Goal: Information Seeking & Learning: Learn about a topic

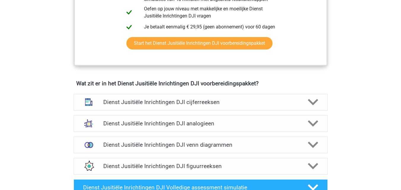
scroll to position [385, 0]
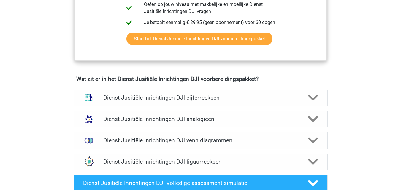
click at [310, 95] on polygon at bounding box center [312, 98] width 10 height 7
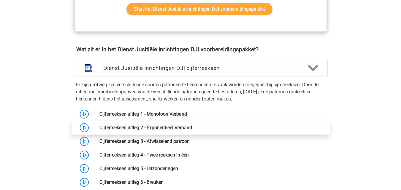
scroll to position [445, 0]
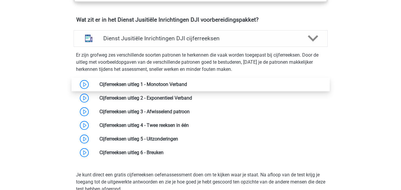
click at [187, 82] on link at bounding box center [187, 85] width 0 height 6
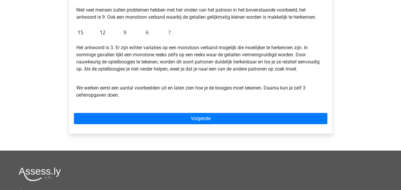
scroll to position [178, 0]
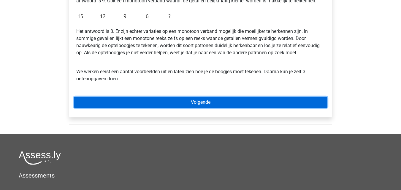
click at [204, 99] on link "Volgende" at bounding box center [200, 102] width 253 height 11
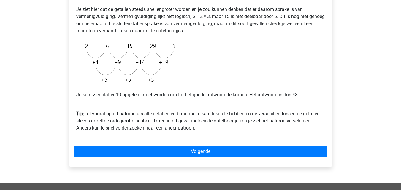
scroll to position [59, 0]
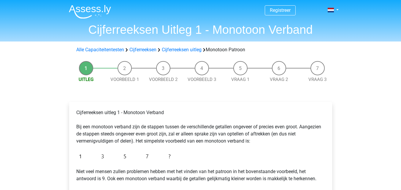
scroll to position [178, 0]
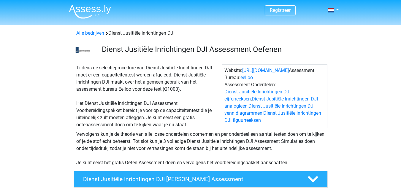
scroll to position [445, 0]
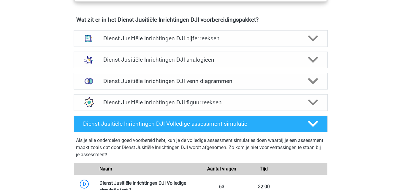
click at [140, 56] on h4 "Dienst Jusitiële Inrichtingen DJI analogieen" at bounding box center [200, 59] width 194 height 7
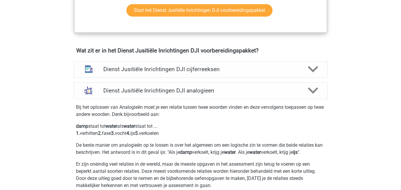
scroll to position [415, 0]
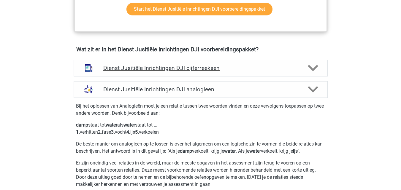
click at [151, 65] on h4 "Dienst Jusitiële Inrichtingen DJI cijferreeksen" at bounding box center [200, 68] width 194 height 7
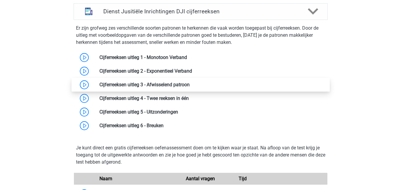
scroll to position [474, 0]
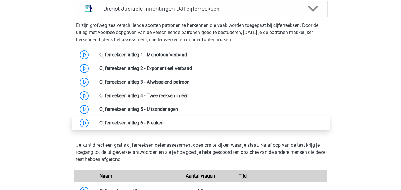
click at [163, 120] on link at bounding box center [163, 123] width 0 height 6
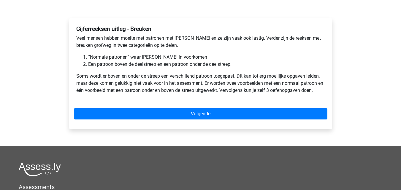
scroll to position [89, 0]
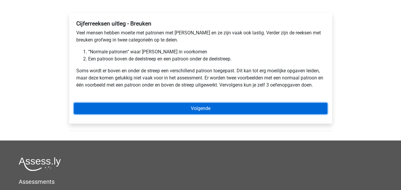
click at [141, 111] on link "Volgende" at bounding box center [200, 108] width 253 height 11
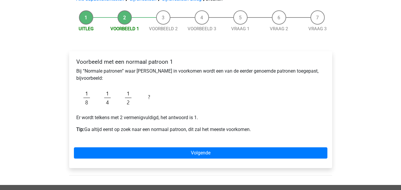
scroll to position [89, 0]
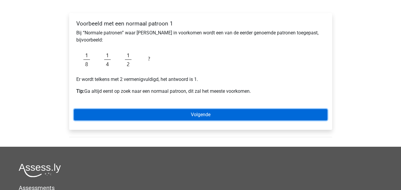
click at [197, 114] on link "Volgende" at bounding box center [200, 114] width 253 height 11
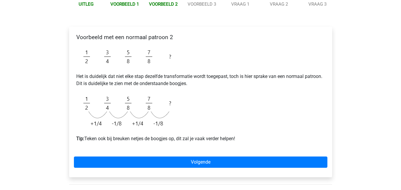
scroll to position [89, 0]
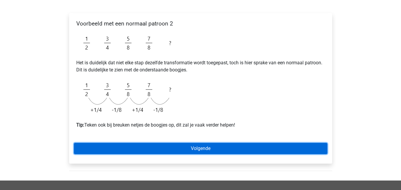
click at [174, 149] on link "Volgende" at bounding box center [200, 148] width 253 height 11
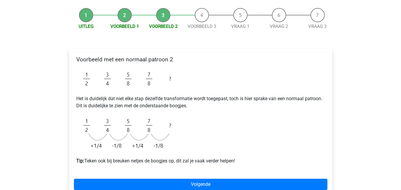
scroll to position [0, 0]
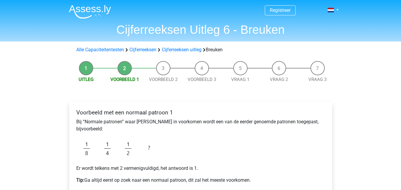
scroll to position [89, 0]
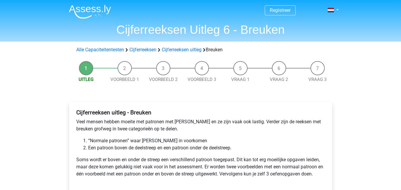
scroll to position [89, 0]
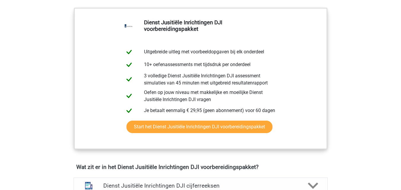
scroll to position [297, 0]
